Goal: Find specific page/section: Find specific page/section

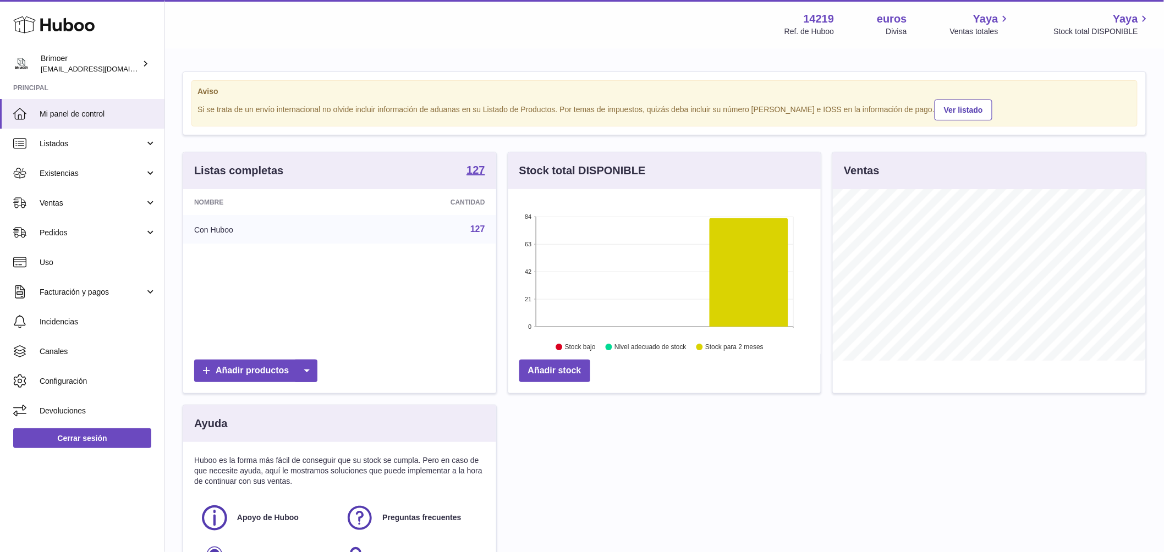
scroll to position [172, 313]
click at [67, 199] on span "Ventas" at bounding box center [92, 203] width 105 height 10
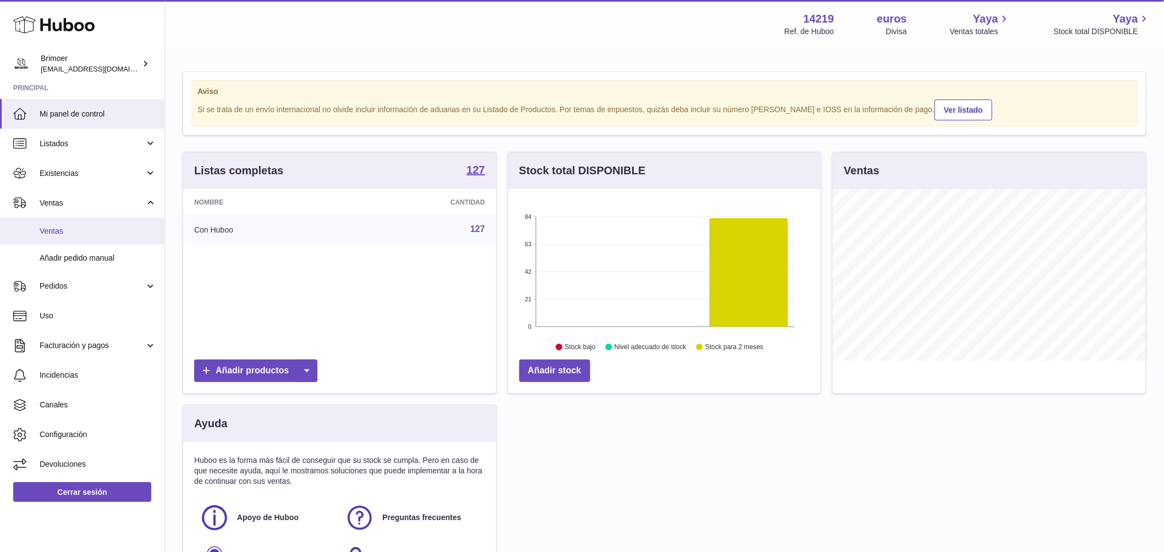
click at [95, 226] on span "Ventas" at bounding box center [98, 231] width 117 height 10
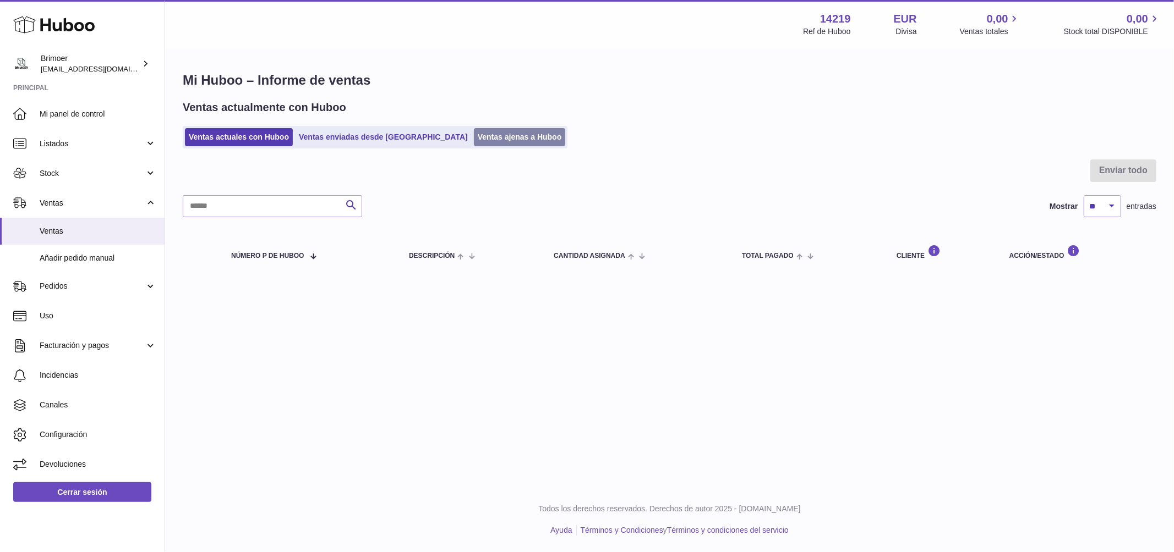
click at [480, 136] on link "Ventas ajenas a Huboo" at bounding box center [520, 137] width 92 height 18
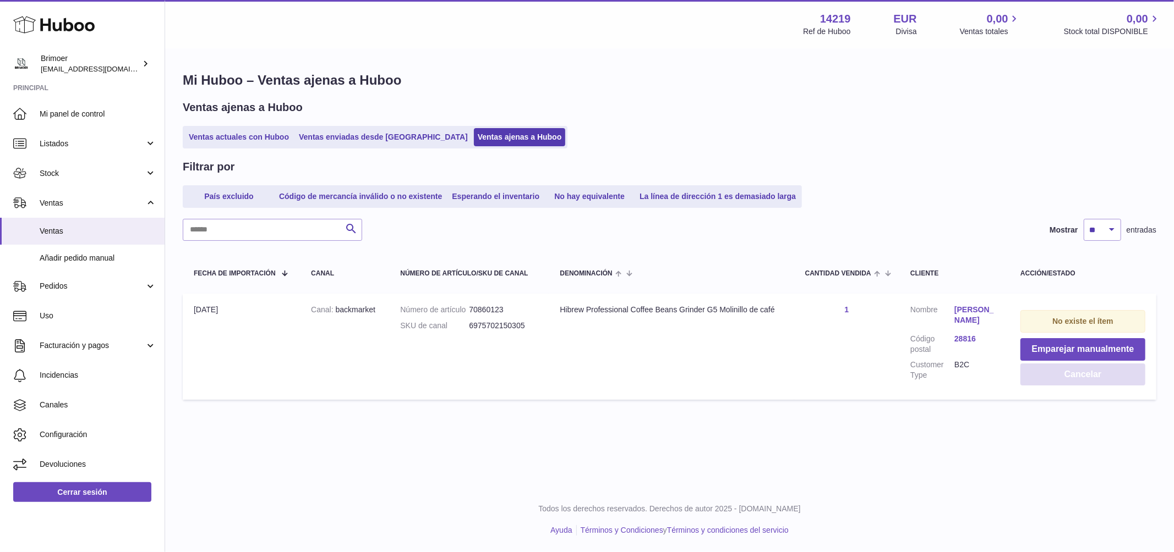
click at [1076, 377] on button "Cancelar" at bounding box center [1082, 375] width 125 height 23
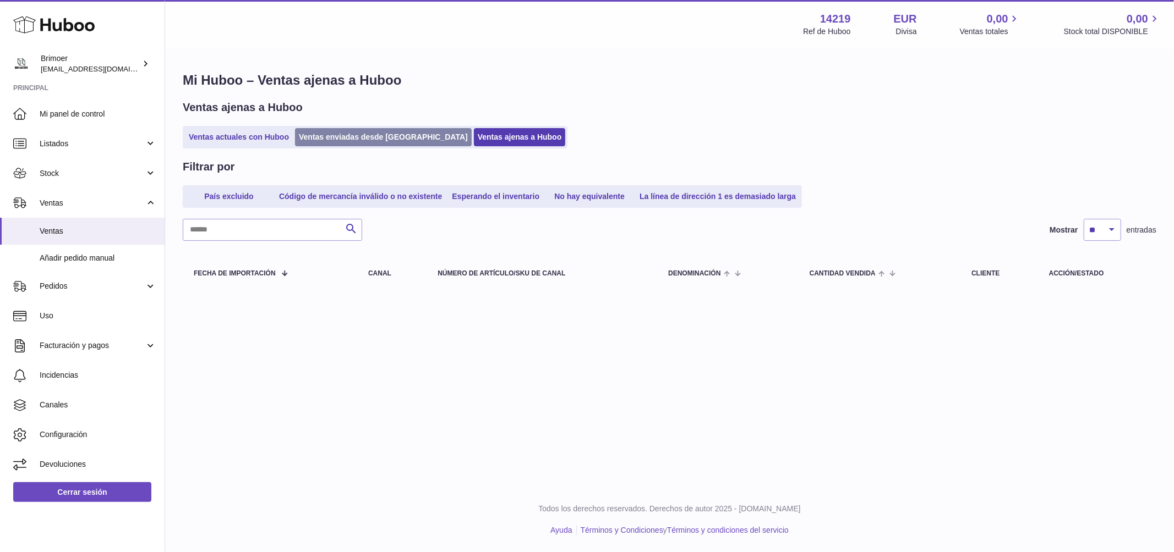
click at [381, 140] on link "Ventas enviadas desde [GEOGRAPHIC_DATA]" at bounding box center [383, 137] width 177 height 18
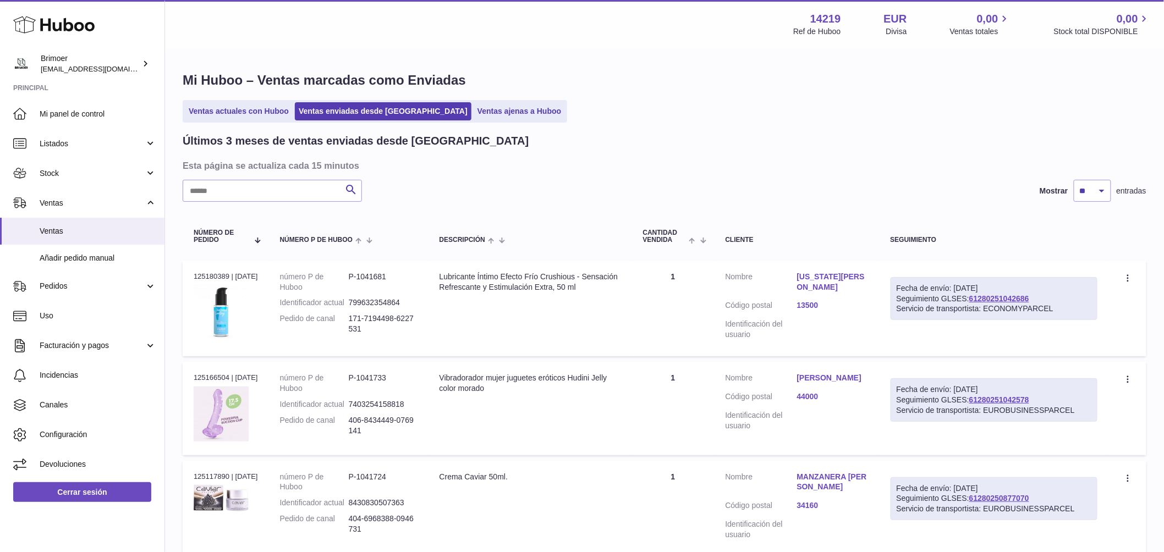
drag, startPoint x: 832, startPoint y: 287, endPoint x: 989, endPoint y: 0, distance: 326.5
